Goal: Transaction & Acquisition: Book appointment/travel/reservation

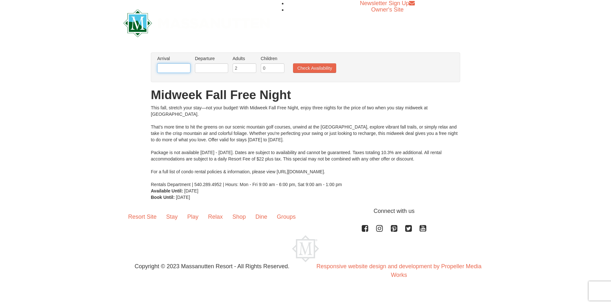
click at [176, 70] on input "text" at bounding box center [173, 68] width 33 height 10
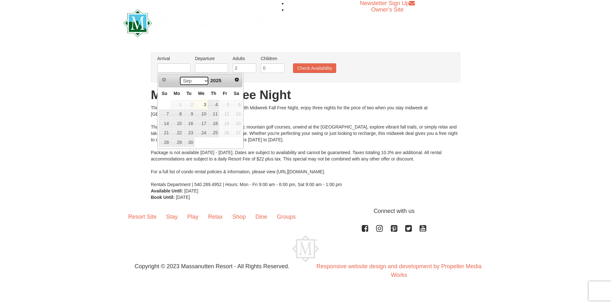
click at [201, 83] on select "Sep Oct Nov Dec" at bounding box center [194, 81] width 30 height 10
click at [215, 104] on link "2" at bounding box center [213, 104] width 11 height 9
type input "[DATE]"
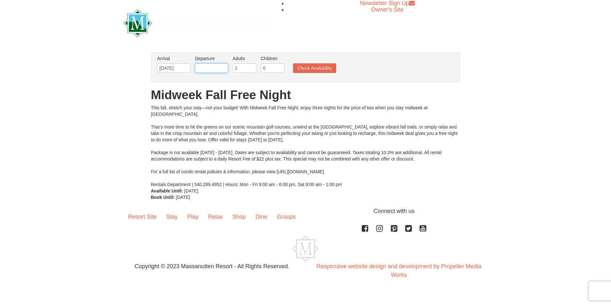
click at [211, 71] on input "text" at bounding box center [211, 68] width 33 height 10
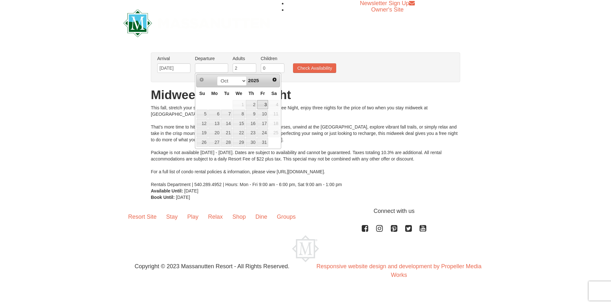
click at [261, 105] on link "3" at bounding box center [262, 104] width 11 height 9
type input "[DATE]"
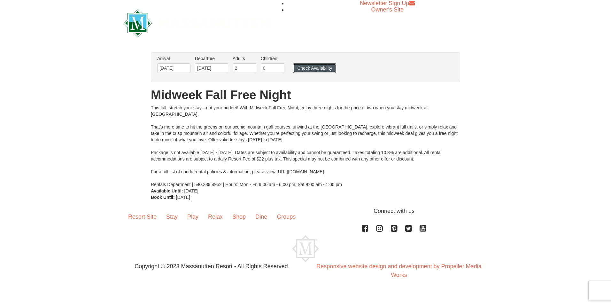
click at [308, 69] on button "Check Availability" at bounding box center [314, 68] width 43 height 10
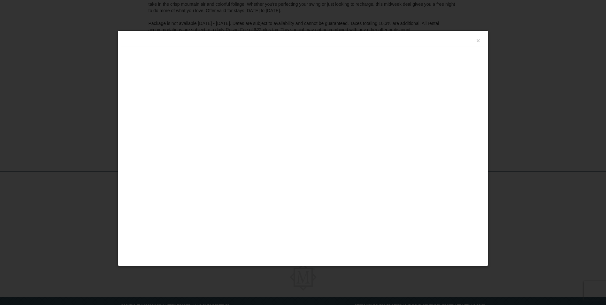
scroll to position [133, 0]
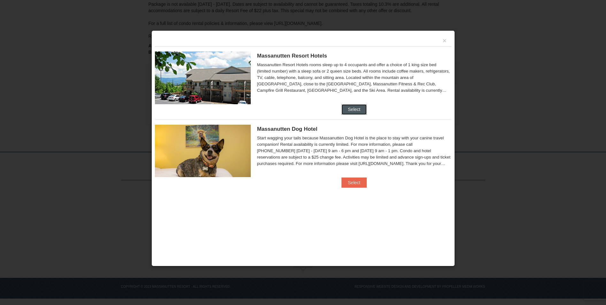
click at [354, 109] on button "Select" at bounding box center [354, 109] width 25 height 10
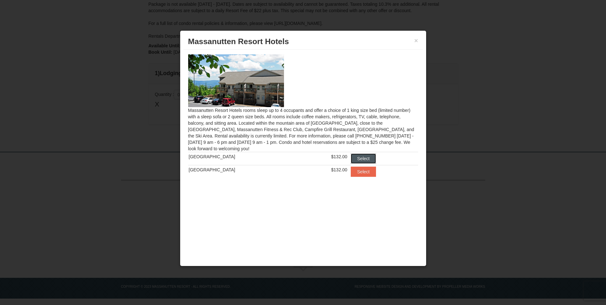
click at [354, 157] on button "Select" at bounding box center [363, 158] width 25 height 10
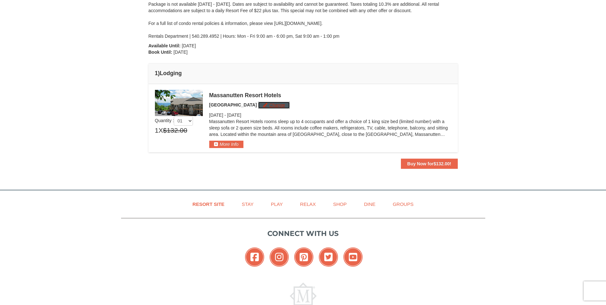
click at [264, 106] on button "Change" at bounding box center [274, 105] width 32 height 7
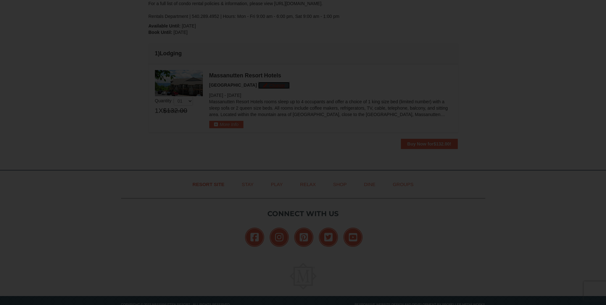
scroll to position [171, 0]
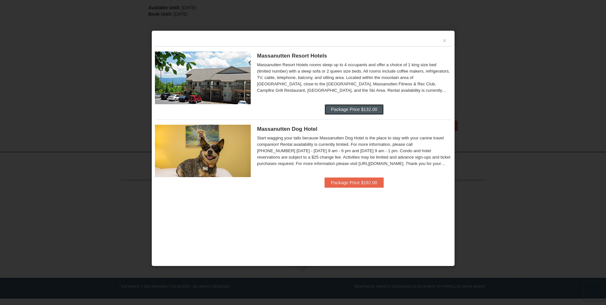
click at [336, 110] on button "Package Price $132.00" at bounding box center [354, 109] width 59 height 10
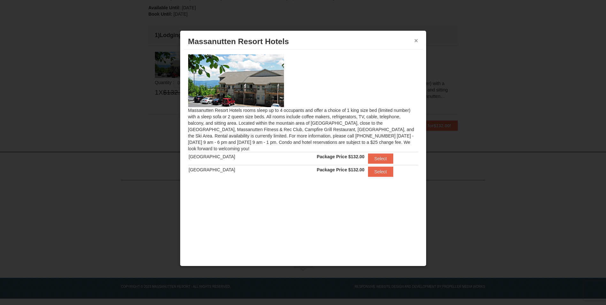
click at [415, 40] on button "×" at bounding box center [417, 40] width 4 height 6
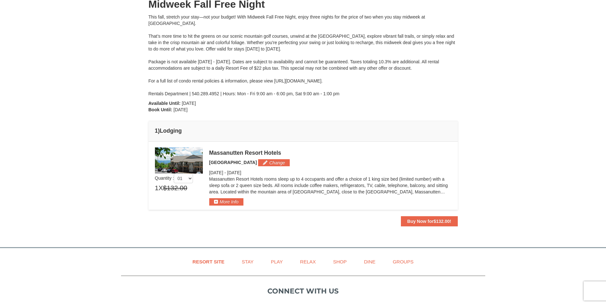
scroll to position [75, 0]
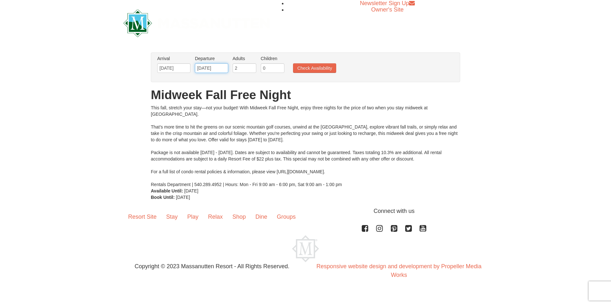
click at [225, 70] on input "[DATE]" at bounding box center [211, 68] width 33 height 10
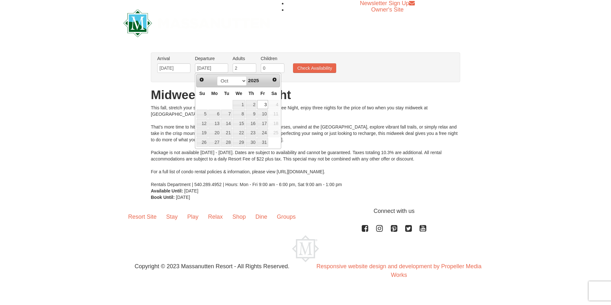
click at [273, 105] on span "4" at bounding box center [274, 104] width 11 height 9
click at [240, 105] on link "1" at bounding box center [239, 104] width 12 height 9
type input "10/01/2025"
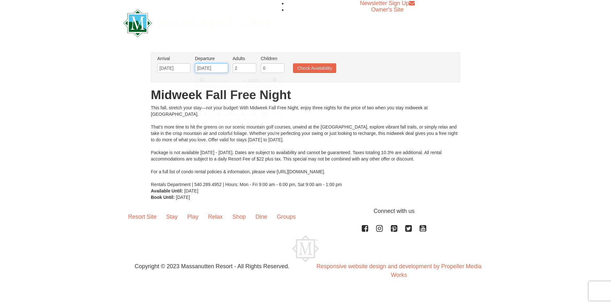
click at [224, 71] on input "10/01/2025" at bounding box center [211, 68] width 33 height 10
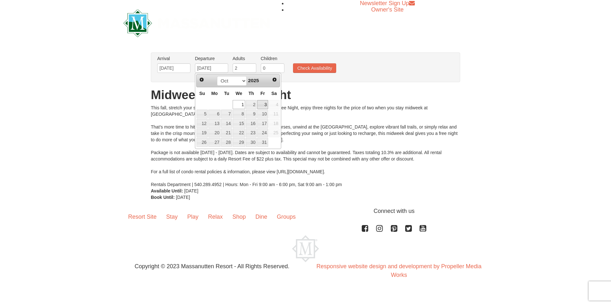
click at [261, 103] on link "3" at bounding box center [262, 104] width 11 height 9
type input "[DATE]"
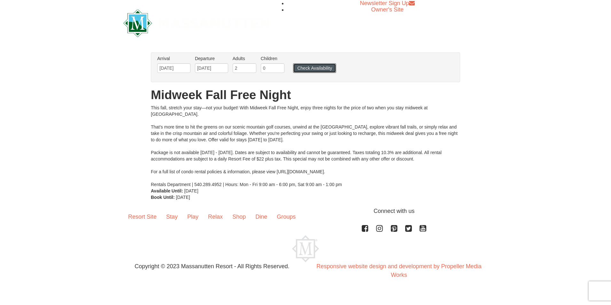
click at [308, 70] on button "Check Availability" at bounding box center [314, 68] width 43 height 10
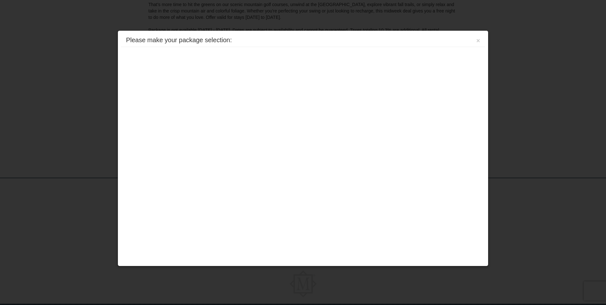
scroll to position [133, 0]
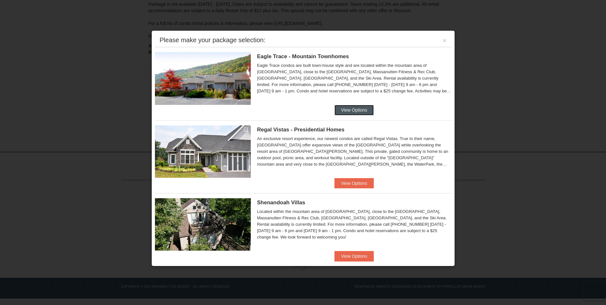
click at [345, 107] on button "View Options" at bounding box center [354, 110] width 39 height 10
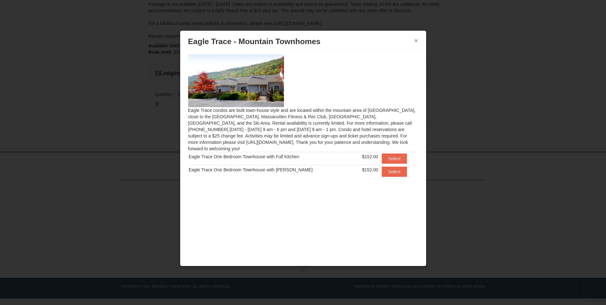
click at [417, 42] on button "×" at bounding box center [417, 40] width 4 height 6
